Goal: Navigation & Orientation: Find specific page/section

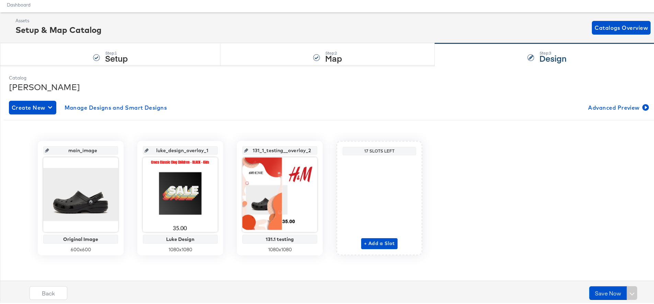
scroll to position [23, 0]
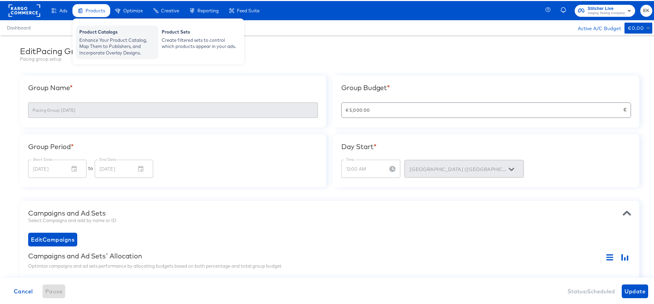
click at [99, 41] on div "Enhance Your Product Catalog, Map Them to Publishers, and Incorporate Overlay D…" at bounding box center [117, 45] width 76 height 19
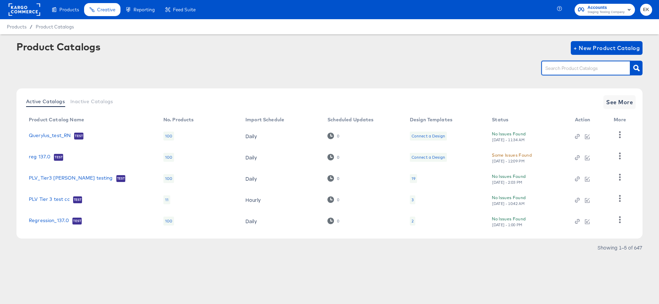
click at [564, 70] on input "text" at bounding box center [580, 69] width 73 height 8
paste input "Dsg Demo Facebook"
type input "Dsg Demo Facebook"
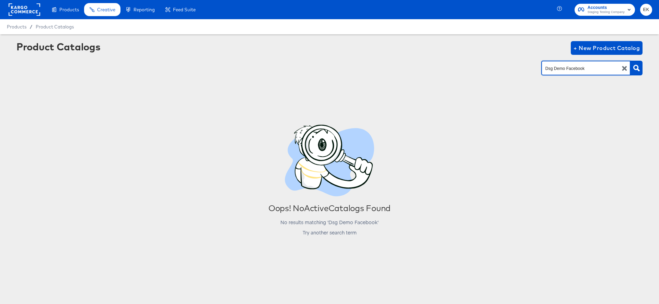
click at [625, 68] on icon "button" at bounding box center [624, 68] width 5 height 5
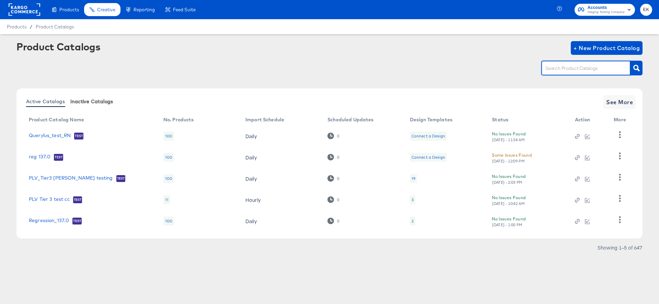
click at [94, 99] on span "Inactive Catalogs" at bounding box center [91, 101] width 43 height 5
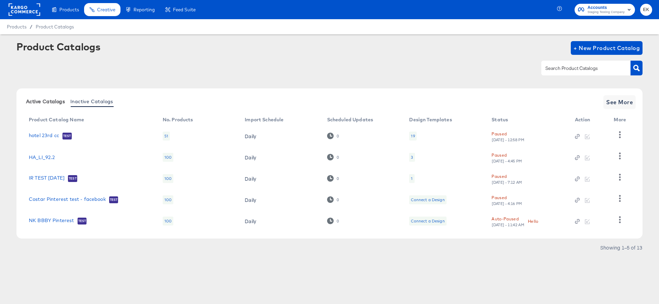
click at [46, 100] on span "Active Catalogs" at bounding box center [45, 101] width 39 height 5
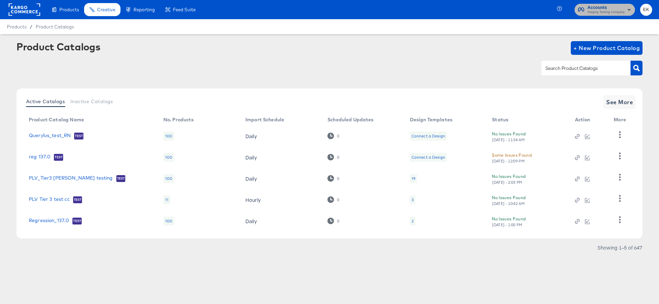
click at [629, 9] on rect "button" at bounding box center [629, 9] width 8 height 8
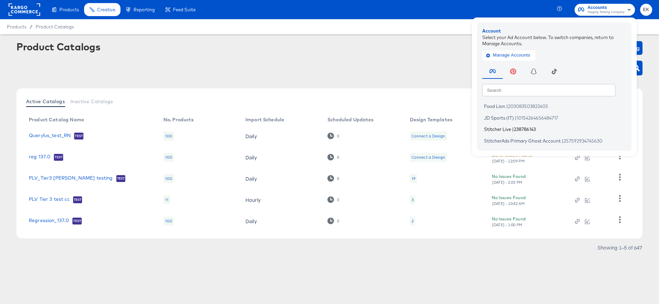
click at [516, 130] on span "238786143" at bounding box center [525, 129] width 22 height 5
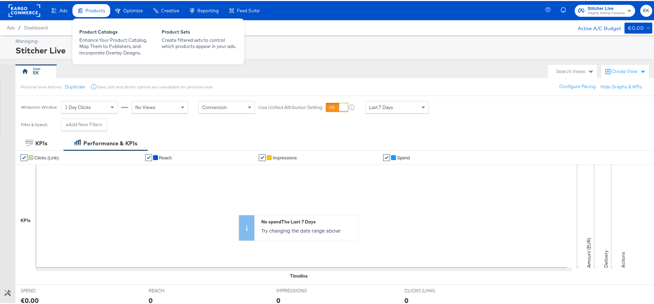
click at [91, 12] on span "Products" at bounding box center [95, 9] width 20 height 5
click at [93, 32] on div "Product Catalogs" at bounding box center [117, 32] width 76 height 8
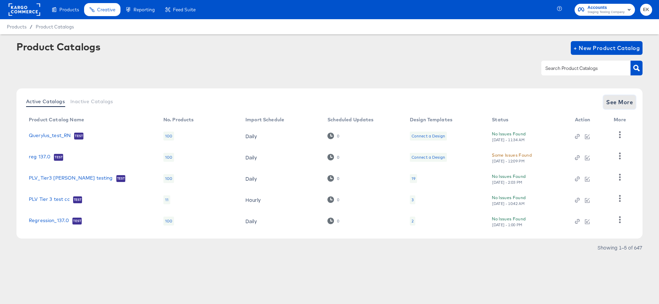
click at [619, 105] on span "See More" at bounding box center [619, 102] width 27 height 10
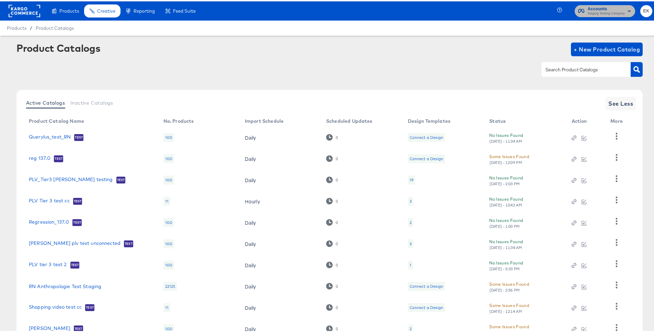
click at [627, 11] on rect "button" at bounding box center [629, 9] width 8 height 8
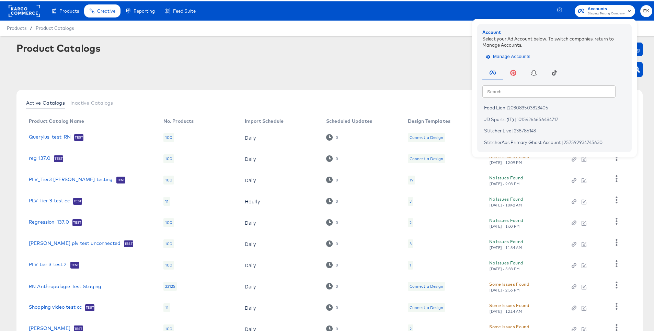
click at [516, 57] on span "Manage Accounts" at bounding box center [508, 55] width 43 height 8
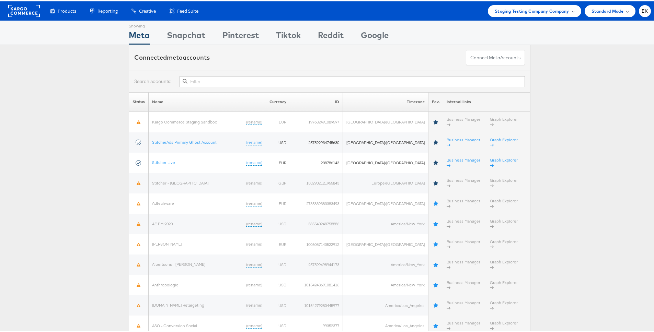
click at [569, 8] on div "Staging Testing Company Company" at bounding box center [534, 10] width 93 height 12
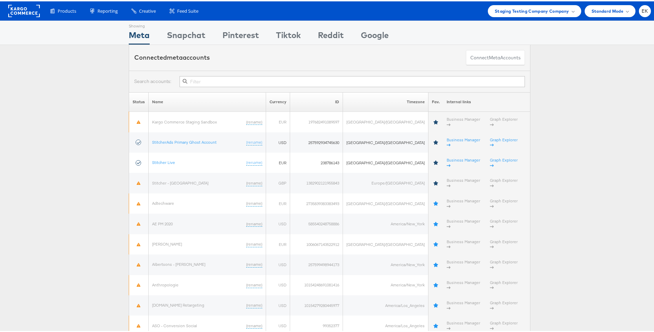
click at [571, 10] on span at bounding box center [572, 9] width 3 height 3
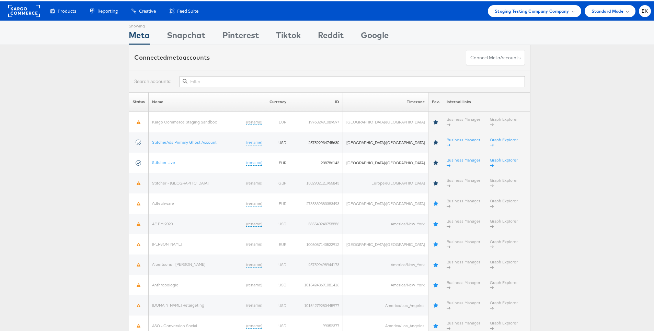
click at [646, 6] on div "Products Product Catalogs Enhance Your Product Catalog, Map Them to Publishers,…" at bounding box center [329, 9] width 659 height 19
click at [642, 11] on span "EK" at bounding box center [645, 10] width 7 height 4
click at [596, 65] on link "Internal Dashboard" at bounding box center [616, 65] width 59 height 7
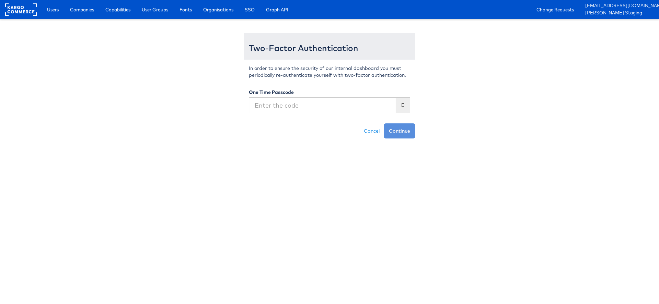
click at [276, 111] on input "text" at bounding box center [322, 105] width 147 height 16
click at [284, 108] on input "text" at bounding box center [322, 105] width 147 height 16
